Goal: Transaction & Acquisition: Subscribe to service/newsletter

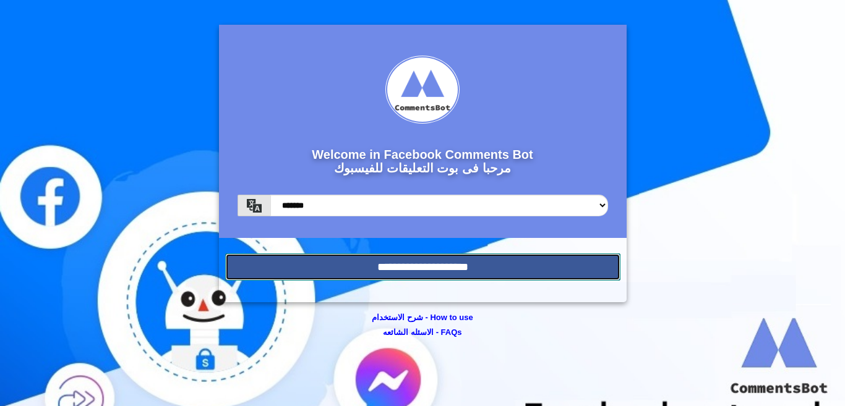
click at [413, 271] on input "**********" at bounding box center [422, 267] width 395 height 27
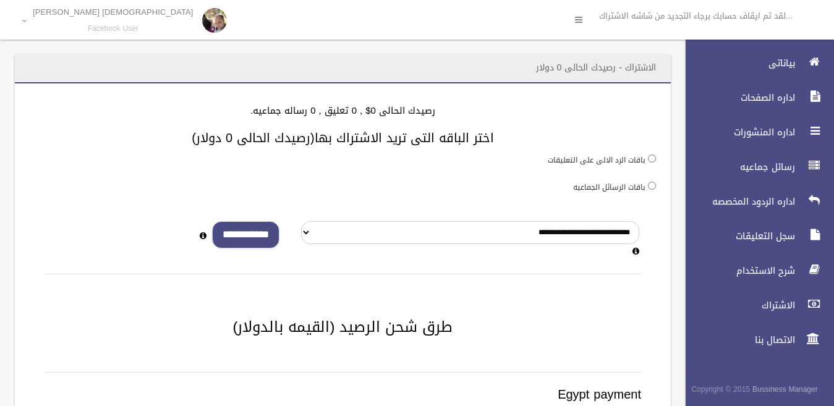
click at [256, 236] on input "**********" at bounding box center [245, 235] width 67 height 28
type input "*"
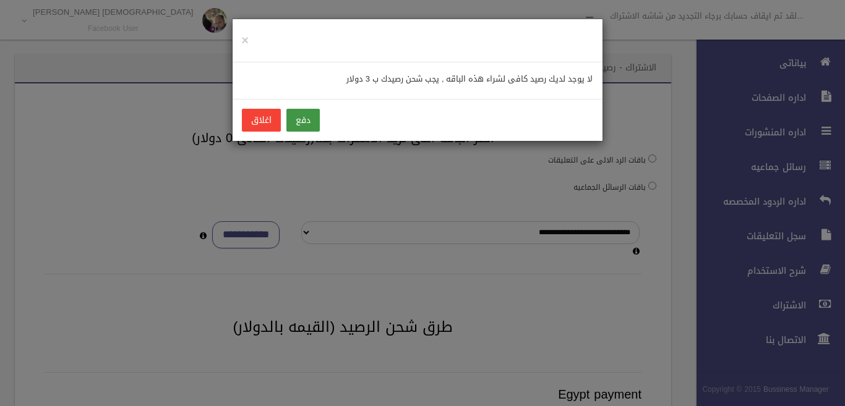
click at [299, 124] on button "دفع" at bounding box center [302, 120] width 33 height 23
